Goal: Transaction & Acquisition: Purchase product/service

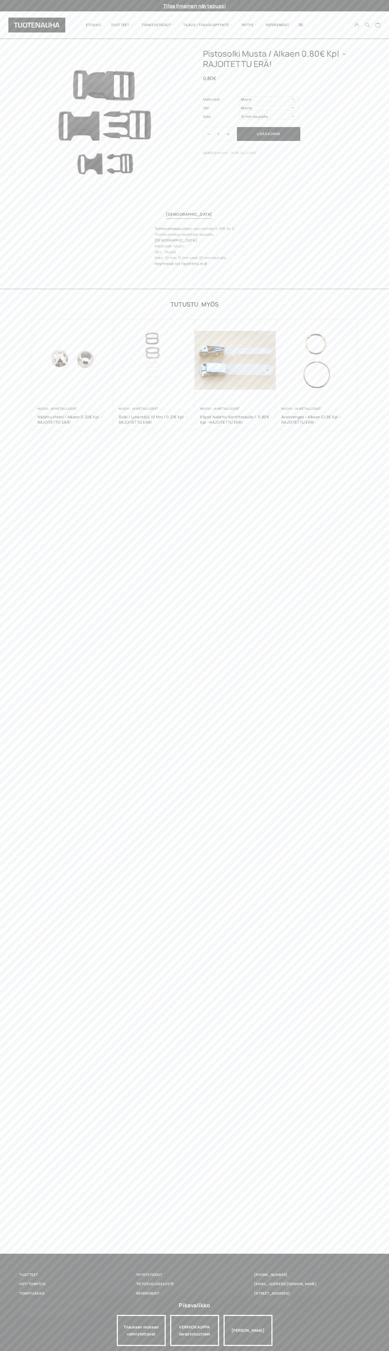
click at [194, 1275] on link "Yhteystiedot" at bounding box center [194, 1275] width 117 height 6
click at [269, 134] on button "Lisää koriin" at bounding box center [268, 134] width 63 height 14
click at [378, 26] on icon "Cart" at bounding box center [377, 25] width 5 height 5
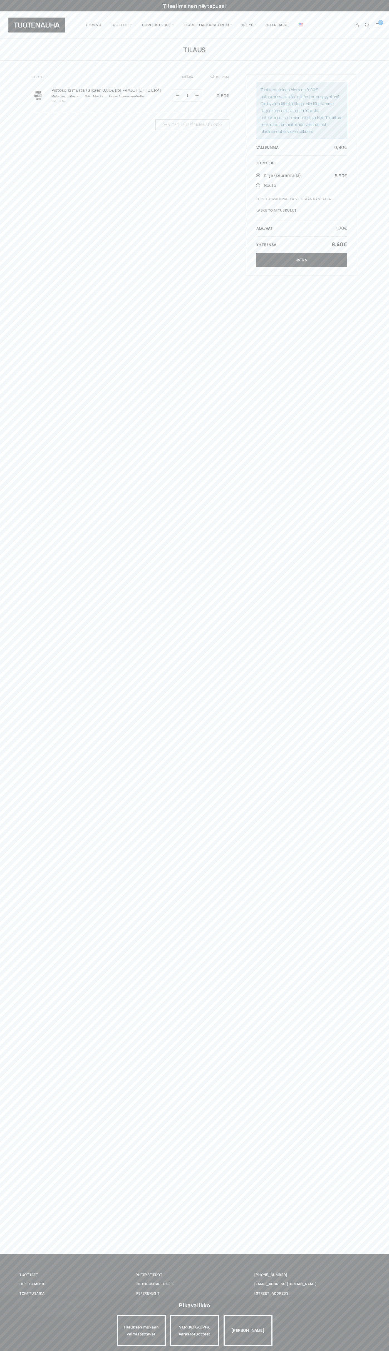
click at [302, 260] on link "Jatka" at bounding box center [301, 260] width 91 height 14
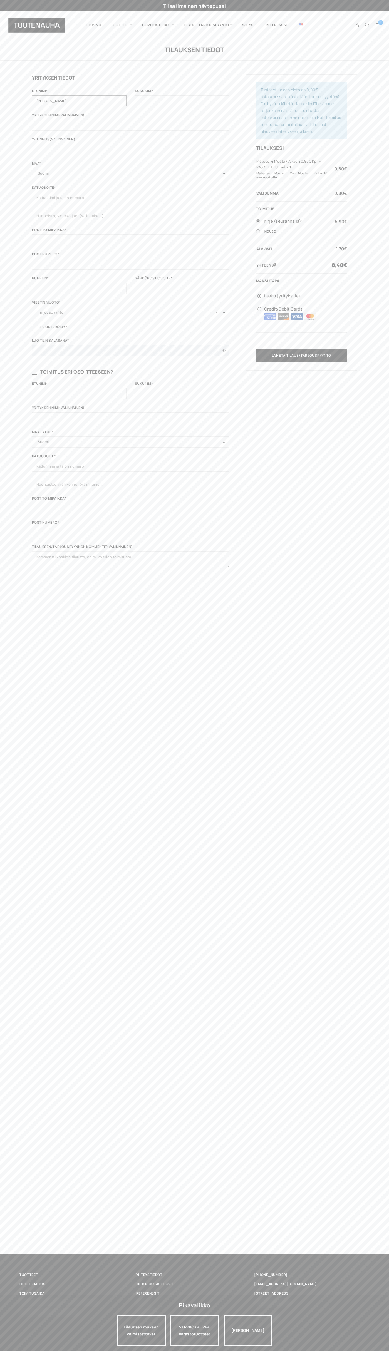
type input "Matti"
type input "Meikäläinen"
type input "Matti Meikäläinen"
type input "Luna House, Mannerheimintie 12 B"
type input "First floor"
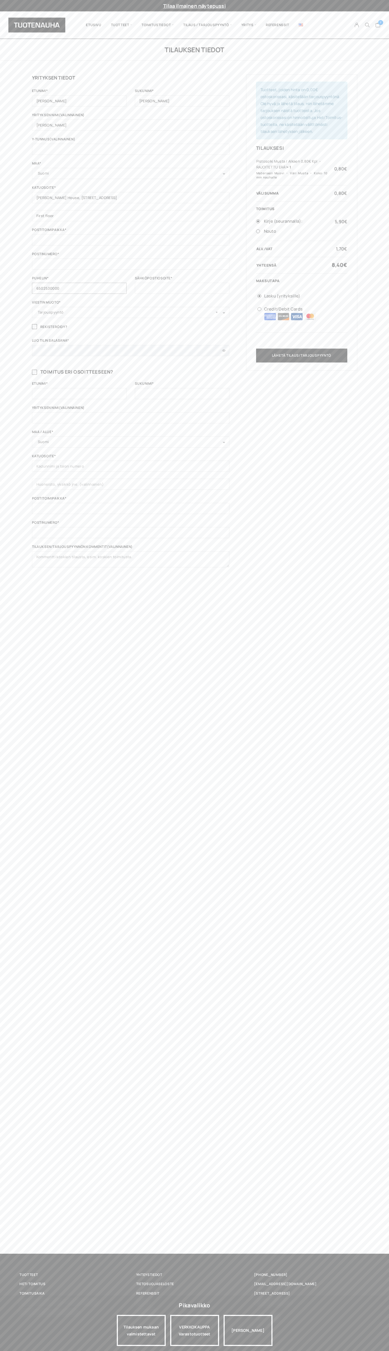
type input "6502530000"
type input "johnsmith006@storebotmail.joonix.net"
type input "100"
type input "Matti"
type input "Meikäläinen"
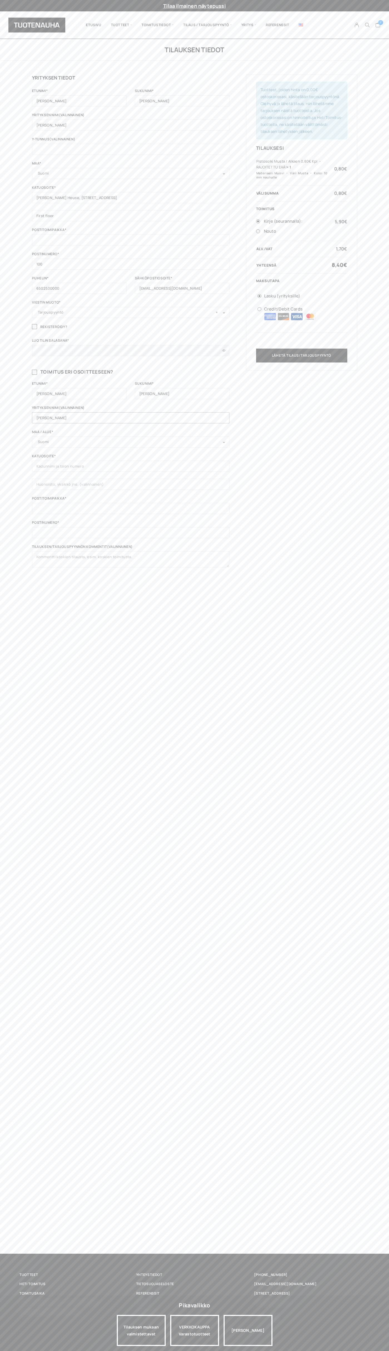
type input "Matti Meikäläinen"
type input "Luna House, Mannerheimintie 12 B"
type input "First floor"
type input "100"
